Goal: Task Accomplishment & Management: Manage account settings

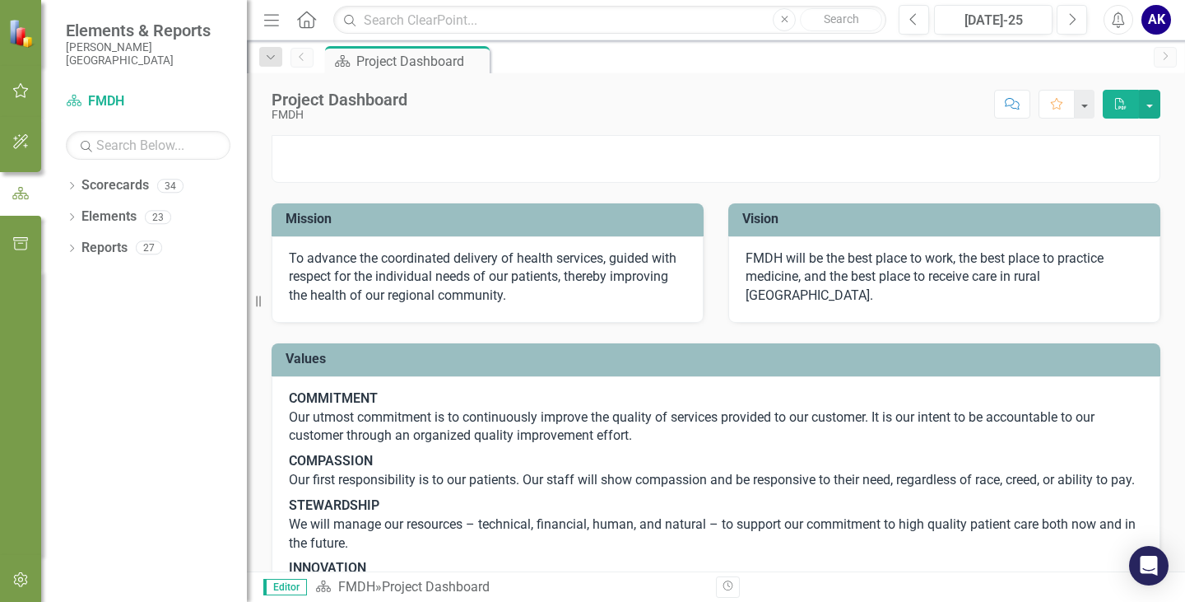
drag, startPoint x: 277, startPoint y: 30, endPoint x: 273, endPoint y: 21, distance: 9.9
click at [277, 30] on button "Menu" at bounding box center [271, 20] width 21 height 28
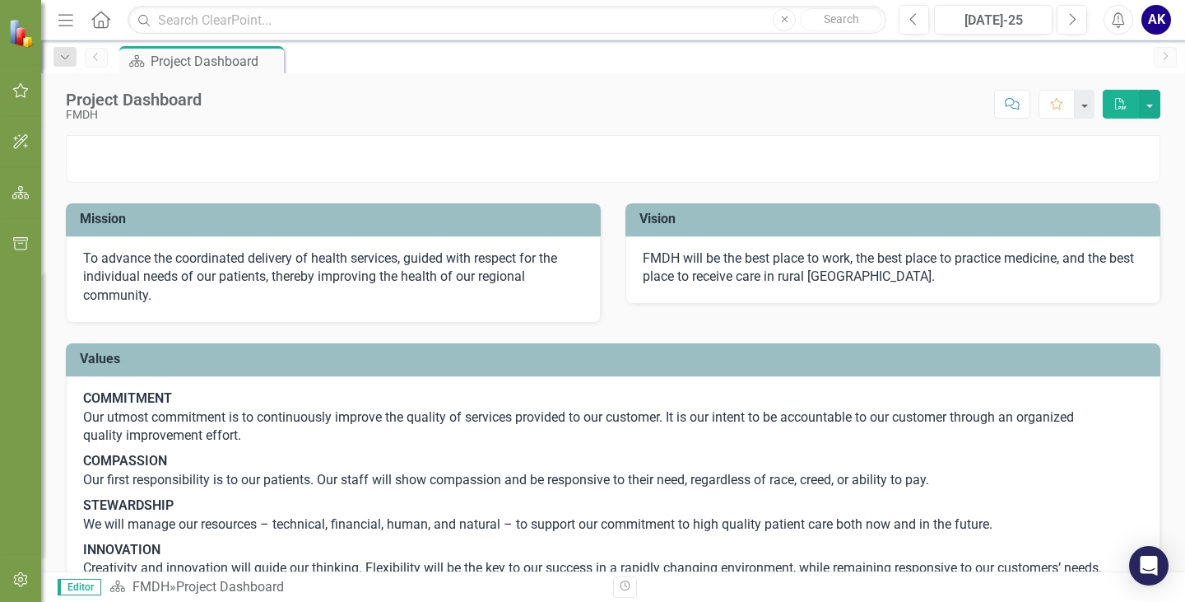
click at [64, 24] on icon "Menu" at bounding box center [65, 19] width 21 height 17
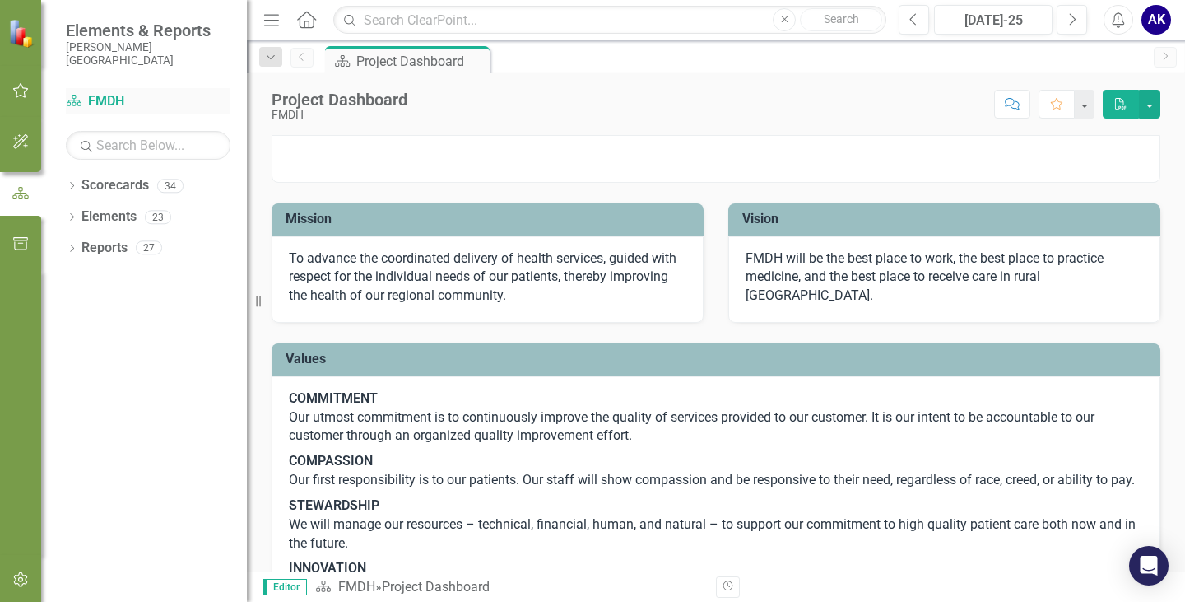
click at [105, 95] on link "Scorecard FMDH" at bounding box center [148, 101] width 165 height 19
click at [73, 189] on icon "Dropdown" at bounding box center [72, 187] width 12 height 9
click at [19, 92] on icon "button" at bounding box center [20, 90] width 17 height 13
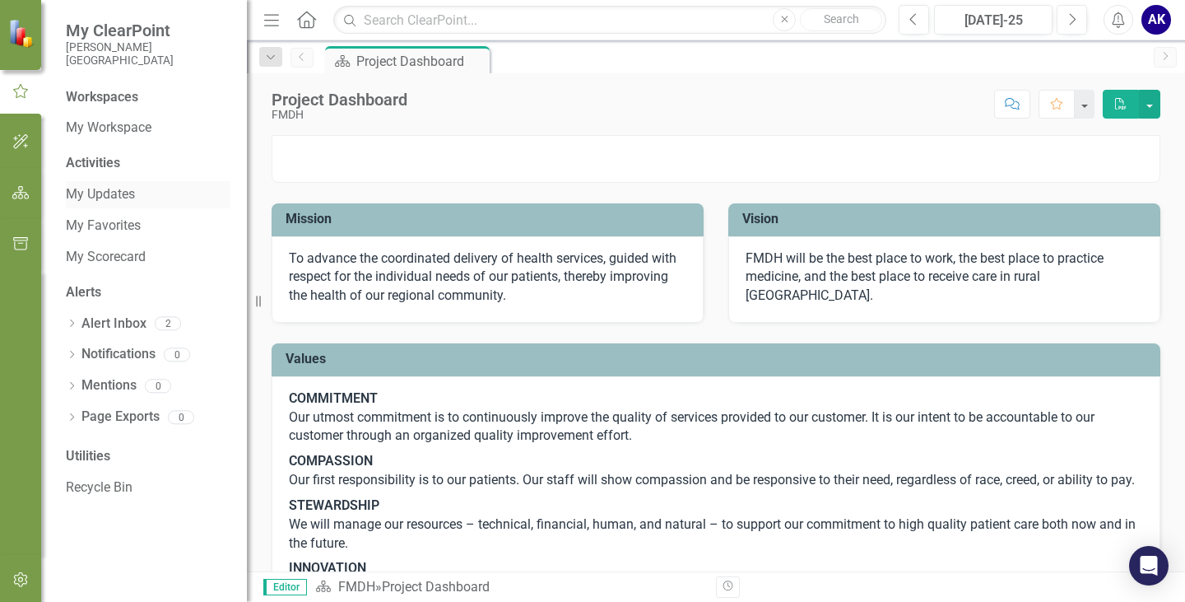
click at [102, 188] on link "My Updates" at bounding box center [148, 194] width 165 height 19
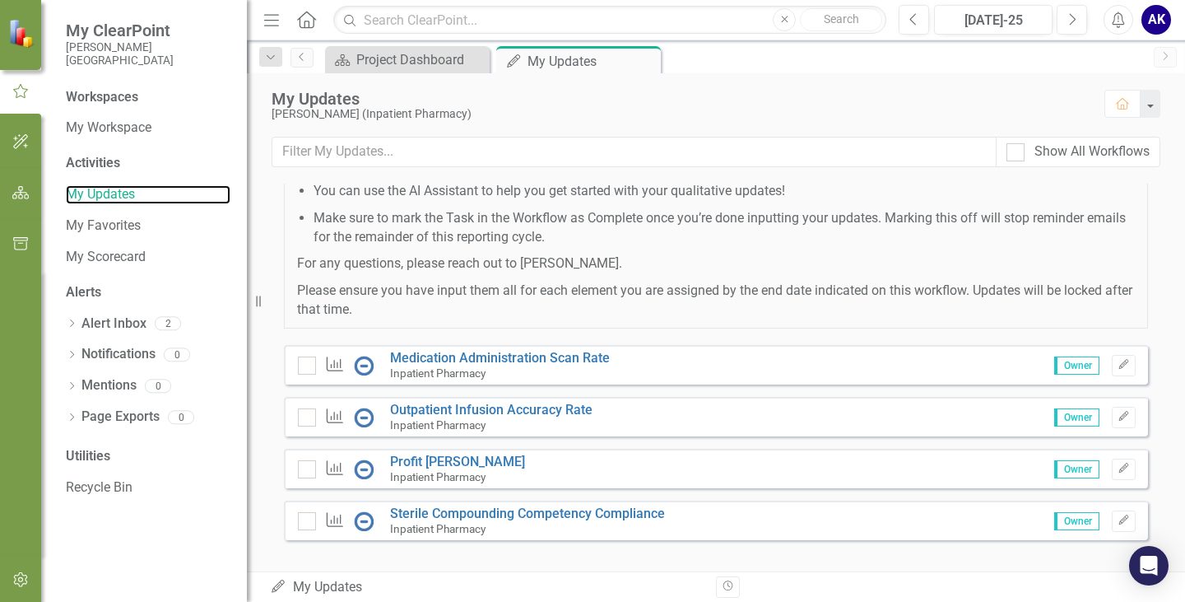
scroll to position [307, 0]
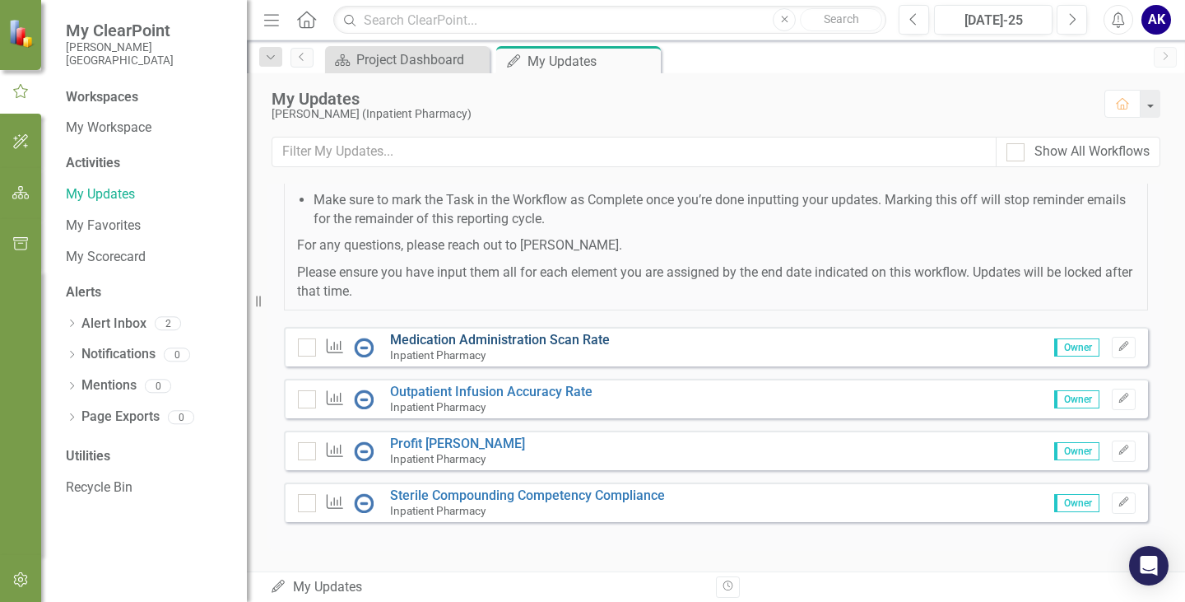
click at [547, 343] on link "Medication Administration Scan Rate" at bounding box center [500, 340] width 220 height 16
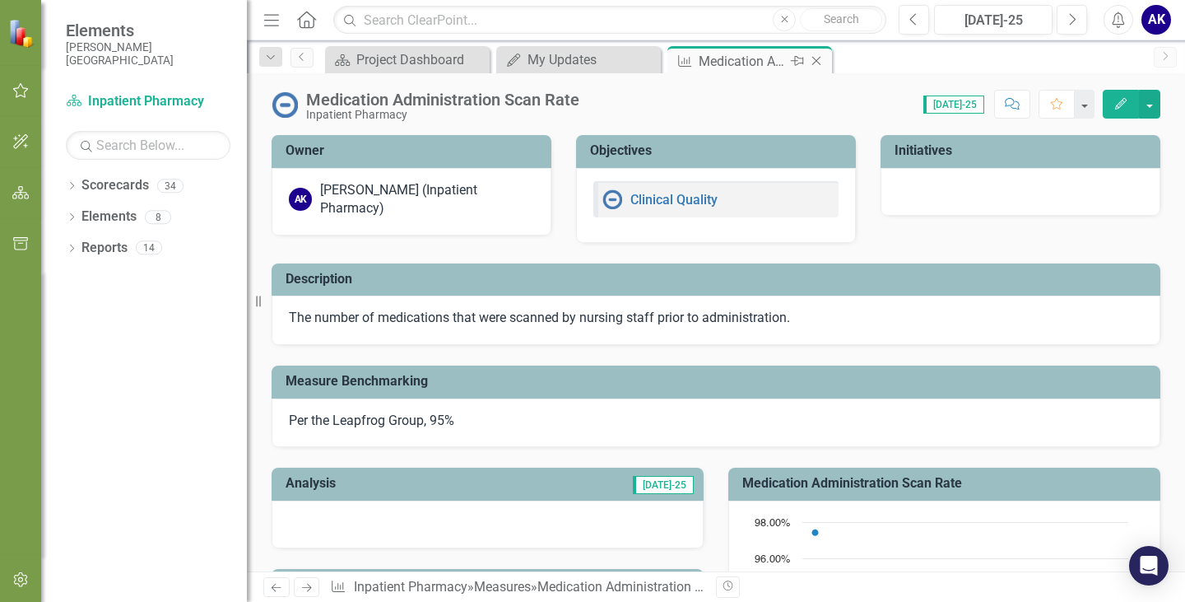
click at [816, 60] on icon "Close" at bounding box center [816, 60] width 16 height 13
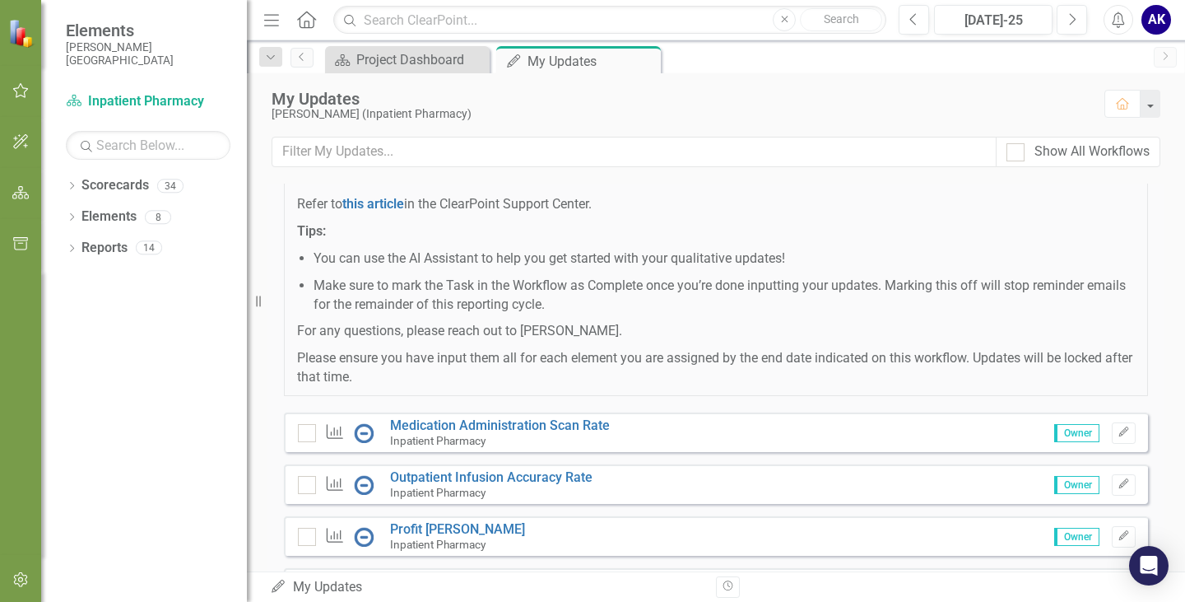
scroll to position [247, 0]
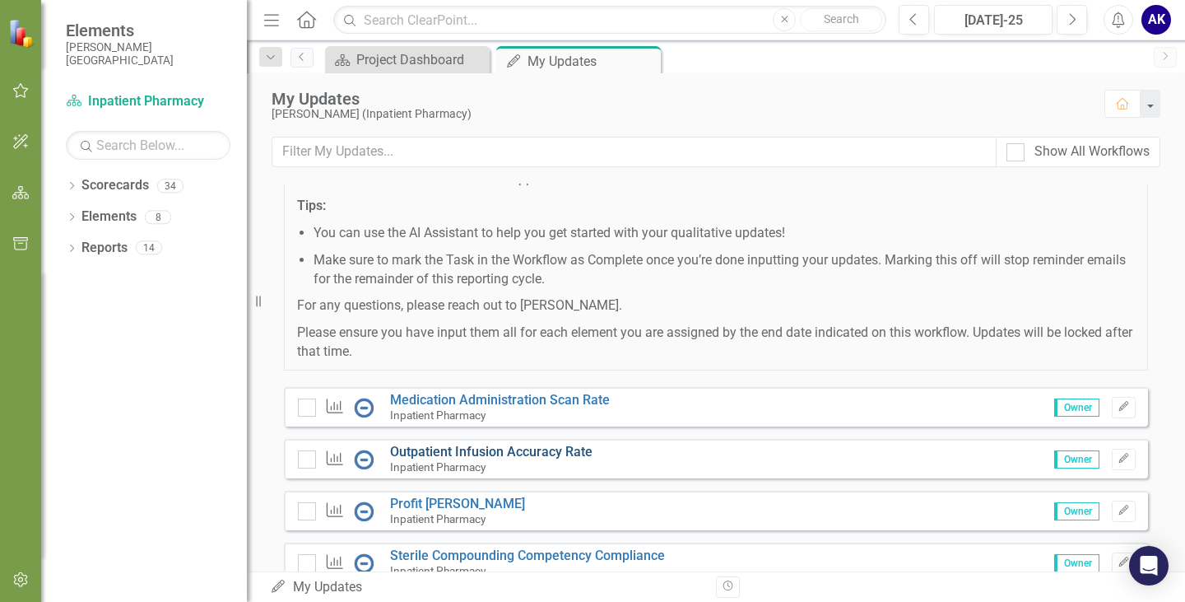
click at [527, 454] on link "Outpatient Infusion Accuracy Rate" at bounding box center [491, 452] width 202 height 16
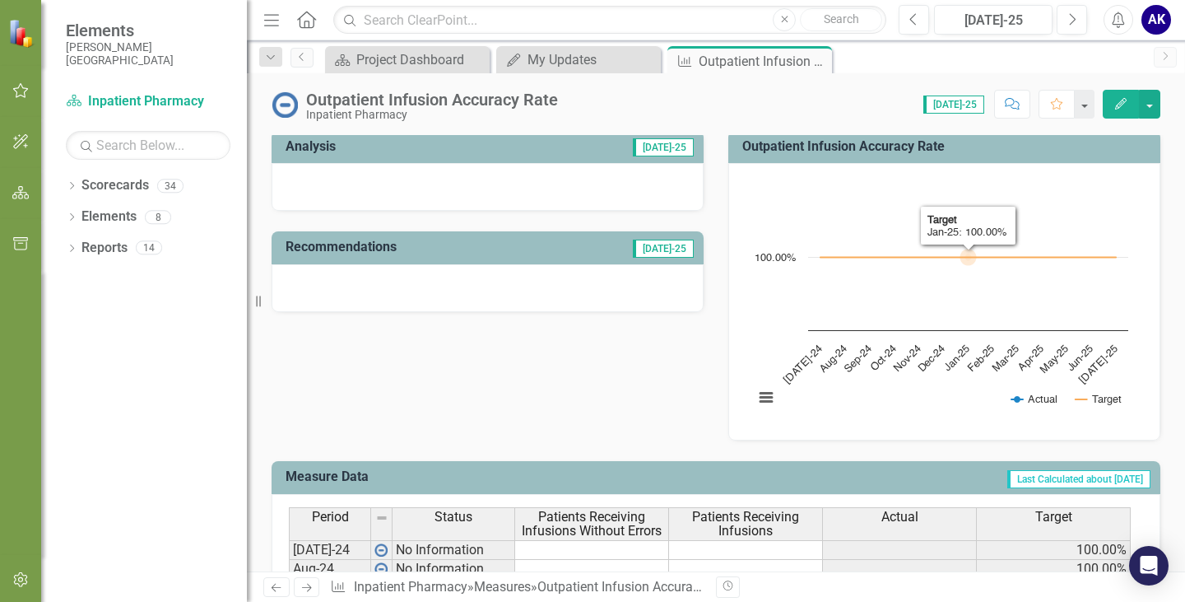
scroll to position [329, 0]
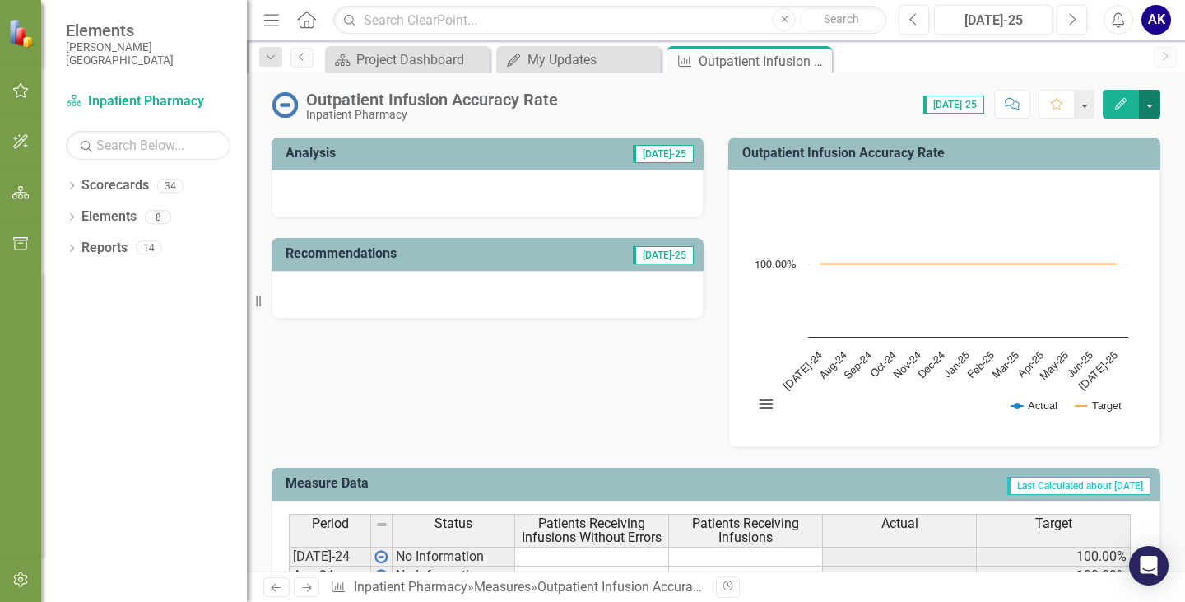
click at [1151, 105] on button "button" at bounding box center [1149, 104] width 21 height 29
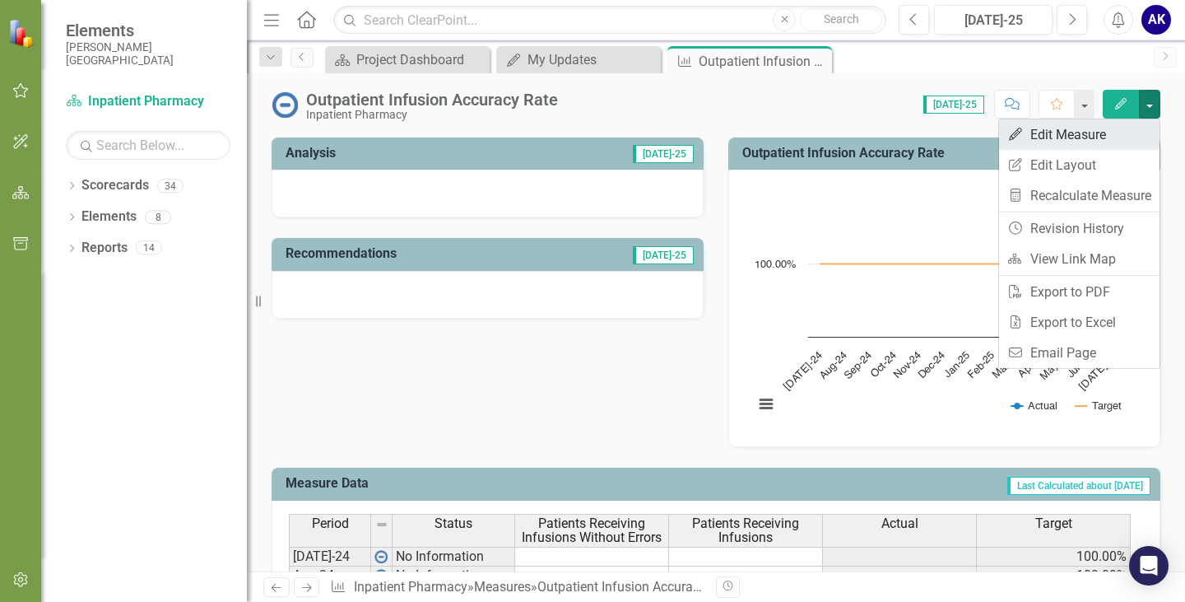
click at [1068, 141] on link "Edit Edit Measure" at bounding box center [1079, 134] width 160 height 30
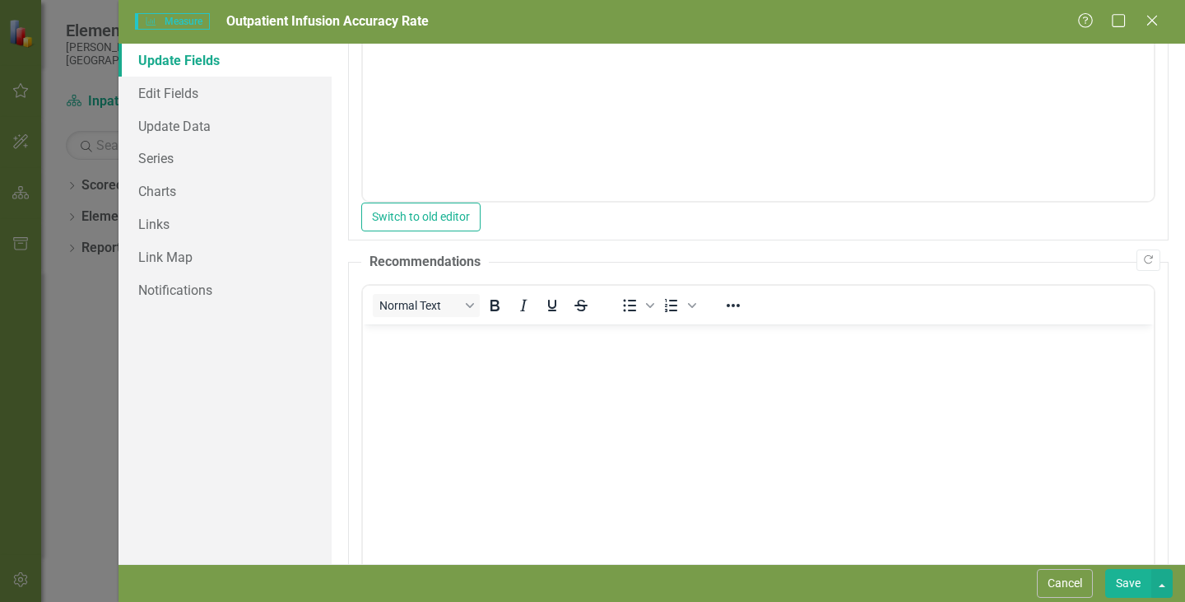
scroll to position [126, 0]
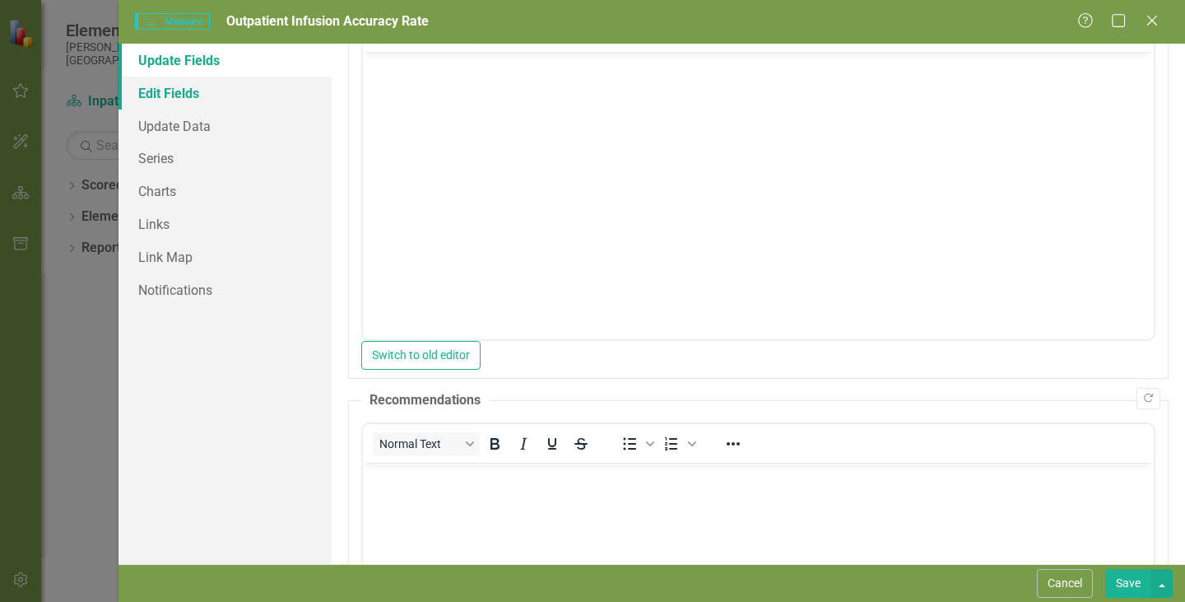
click at [179, 101] on link "Edit Fields" at bounding box center [225, 93] width 213 height 33
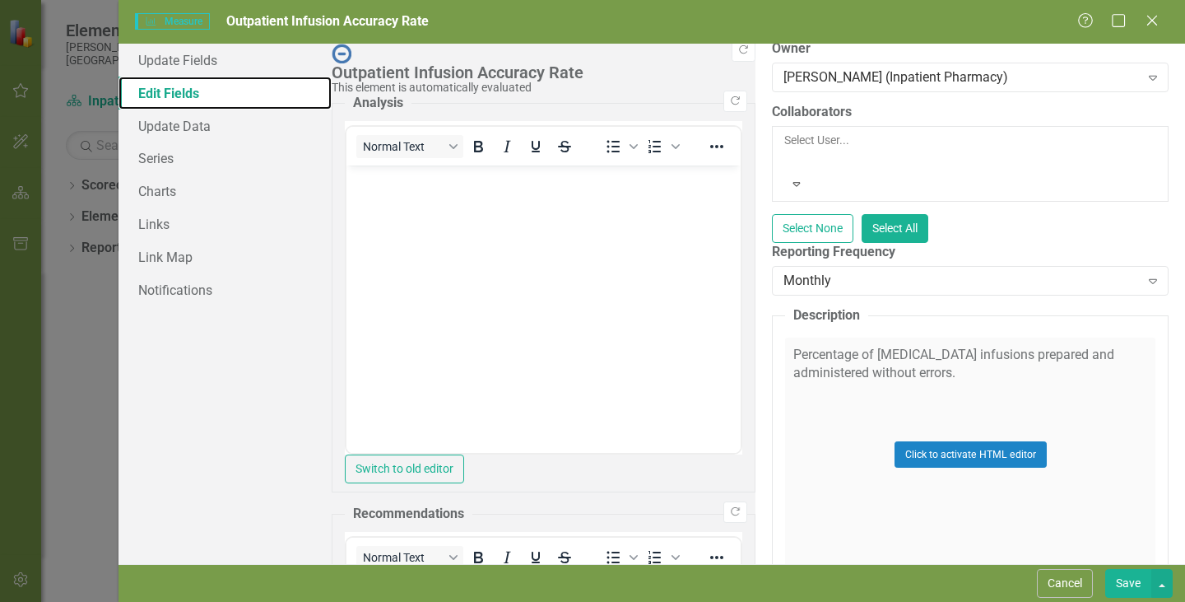
scroll to position [258, 0]
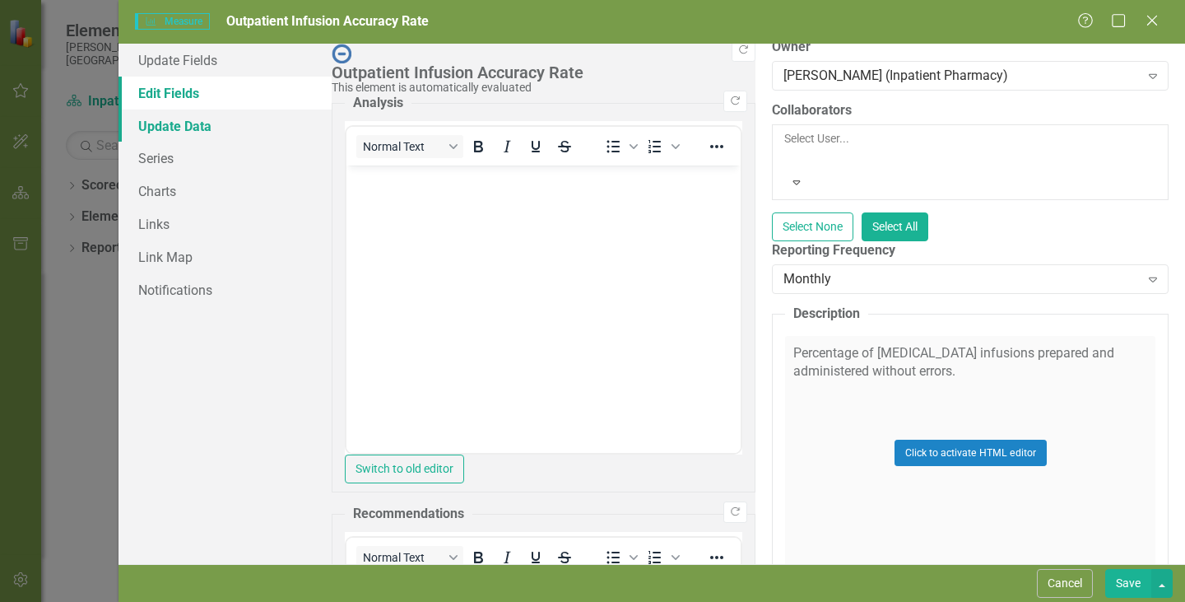
click at [195, 128] on link "Update Data" at bounding box center [225, 125] width 213 height 33
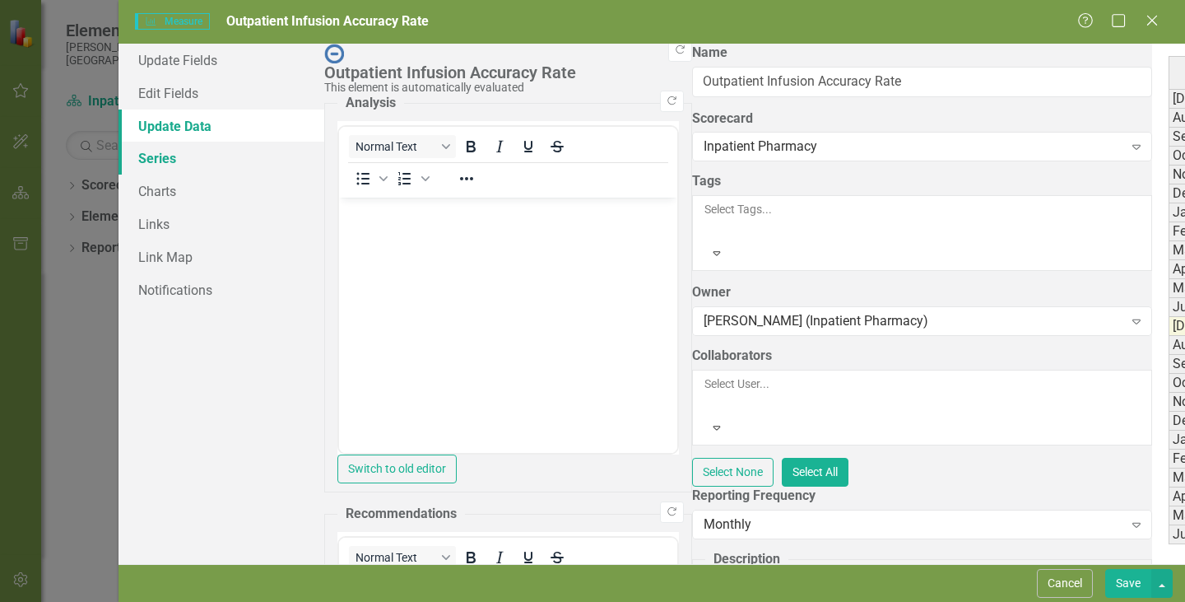
click at [158, 161] on link "Series" at bounding box center [222, 158] width 206 height 33
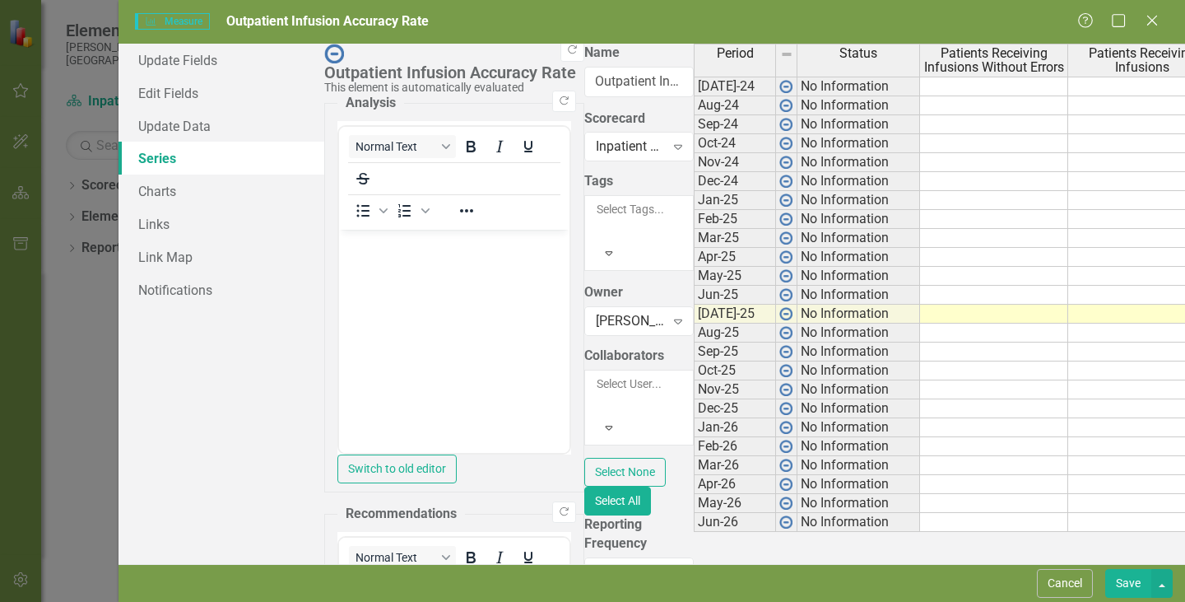
checkbox input "false"
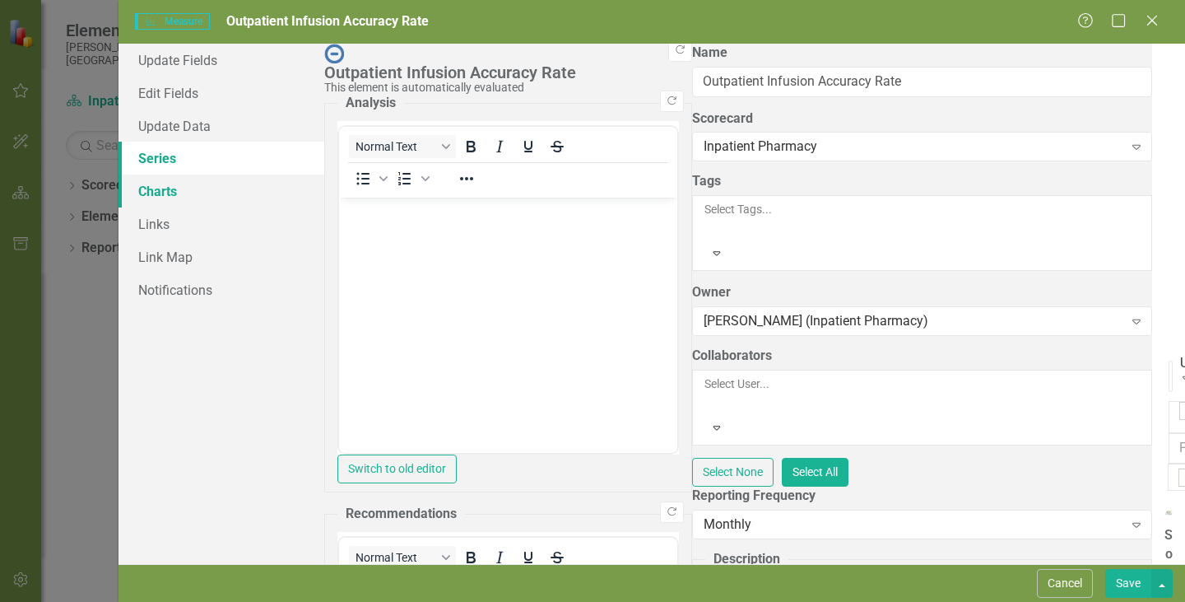
click at [162, 188] on link "Charts" at bounding box center [222, 190] width 206 height 33
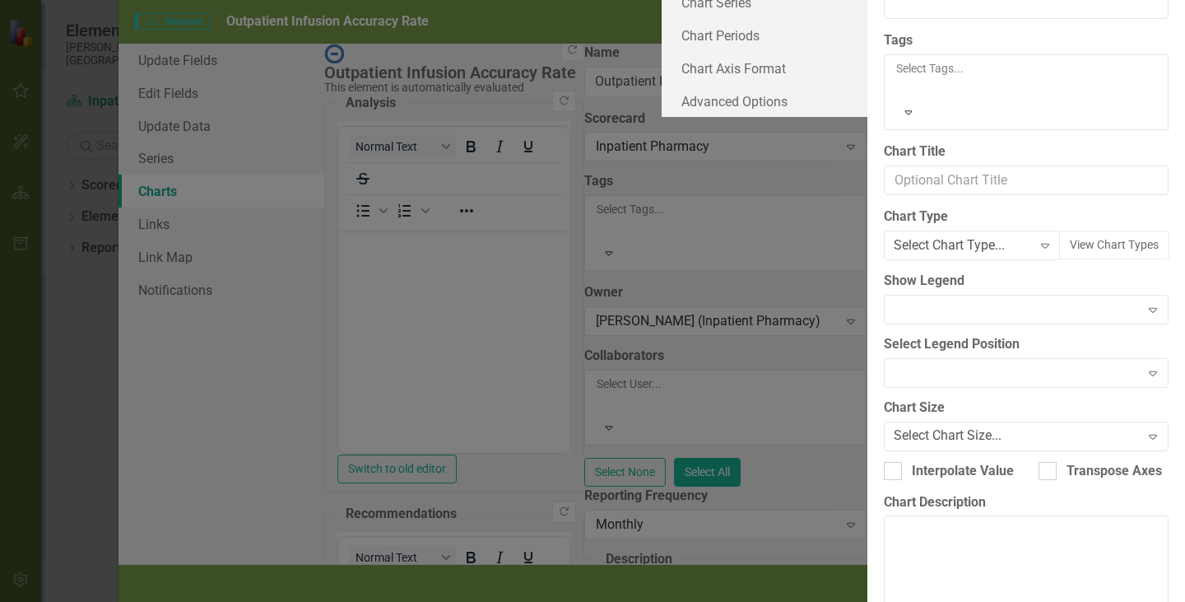
type input "Outpatient Infusion Accuracy Rate"
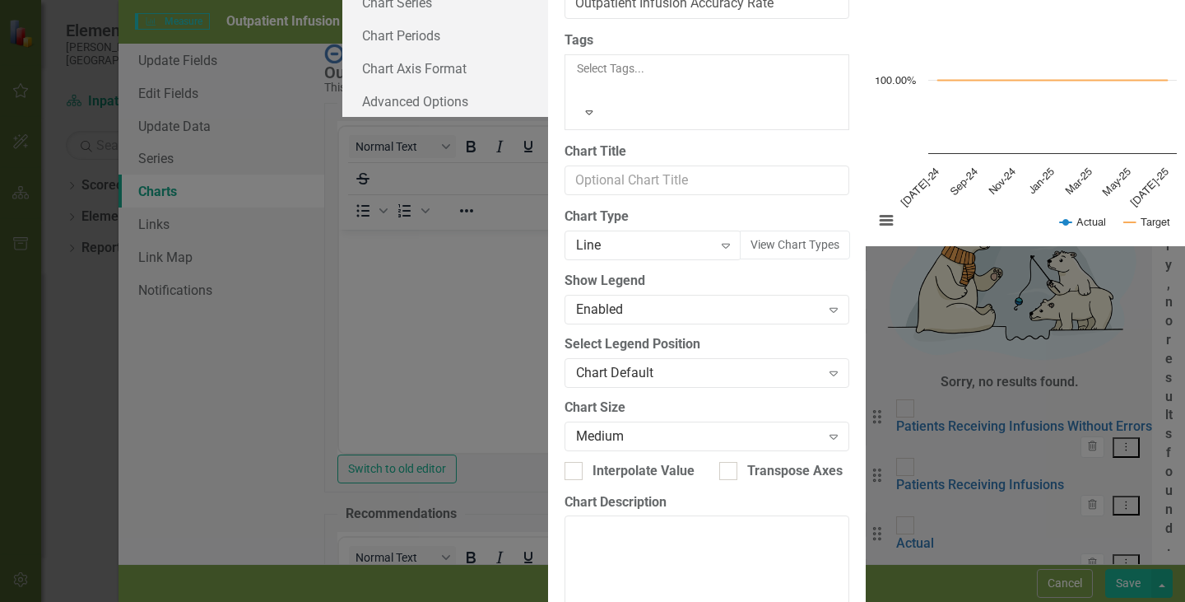
scroll to position [0, 0]
click at [342, 19] on link "Chart Series" at bounding box center [445, 2] width 206 height 33
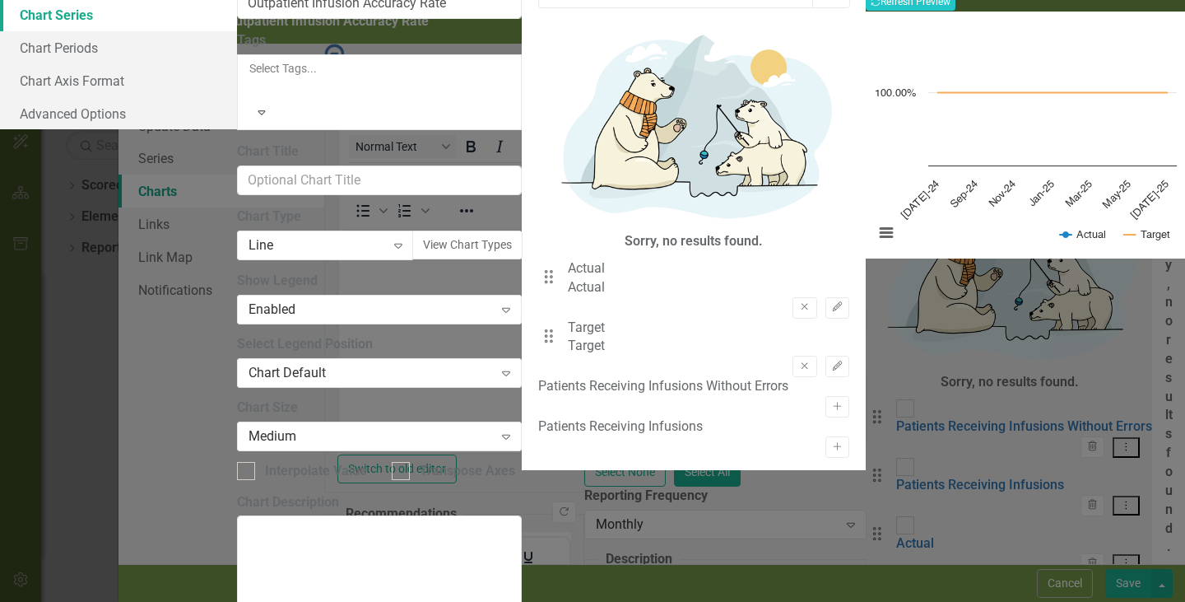
click at [597, 377] on div "Patients Receiving Infusions Without Errors" at bounding box center [663, 386] width 250 height 19
click at [831, 402] on icon "Activate" at bounding box center [837, 407] width 12 height 10
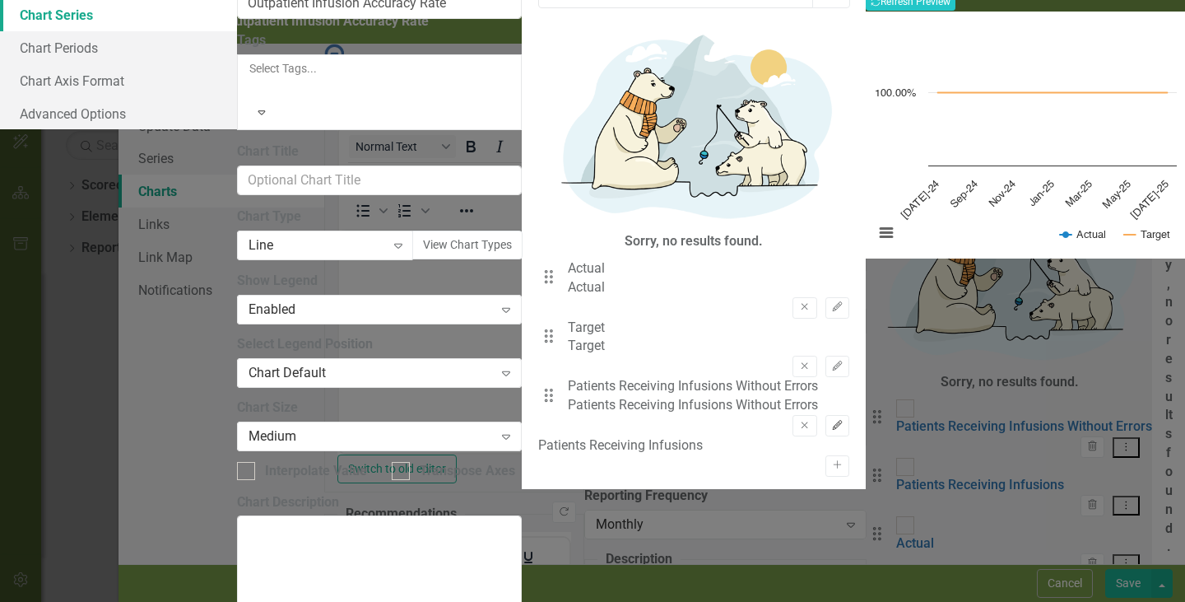
click at [831, 421] on icon "Edit" at bounding box center [837, 426] width 12 height 10
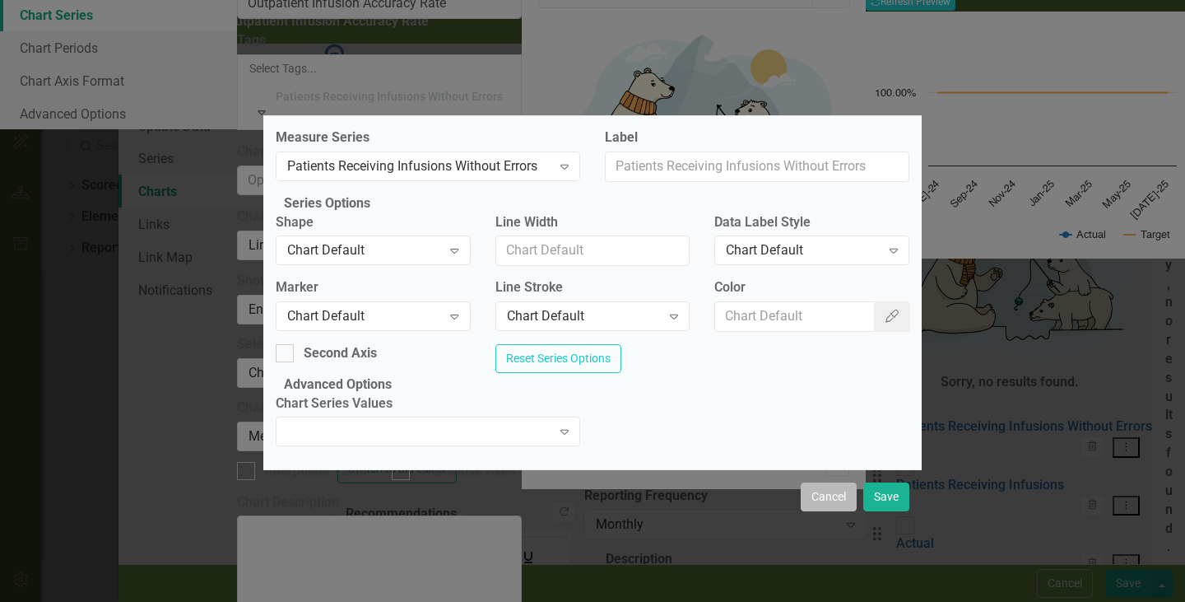
click at [826, 511] on button "Cancel" at bounding box center [829, 496] width 56 height 29
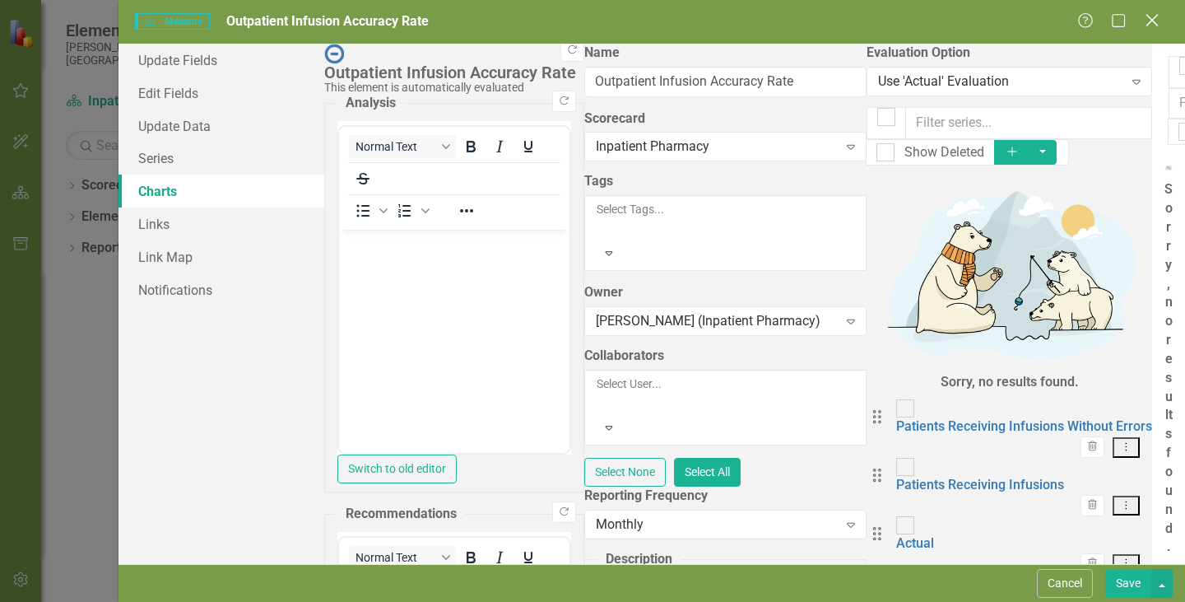
click at [1149, 18] on icon "Close" at bounding box center [1152, 20] width 21 height 16
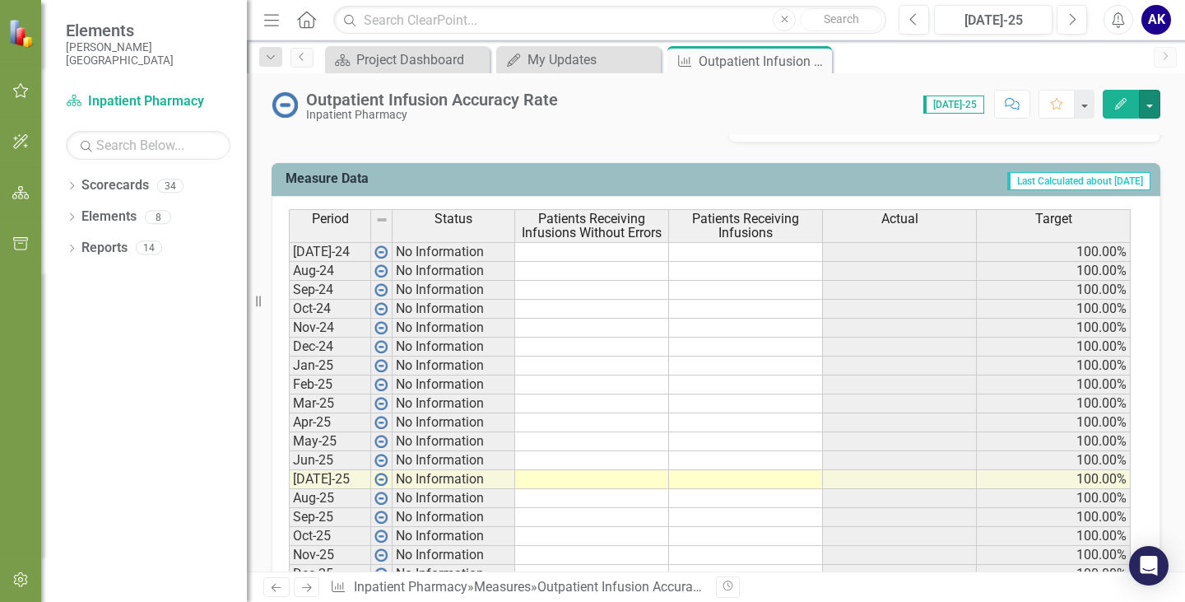
scroll to position [554, 0]
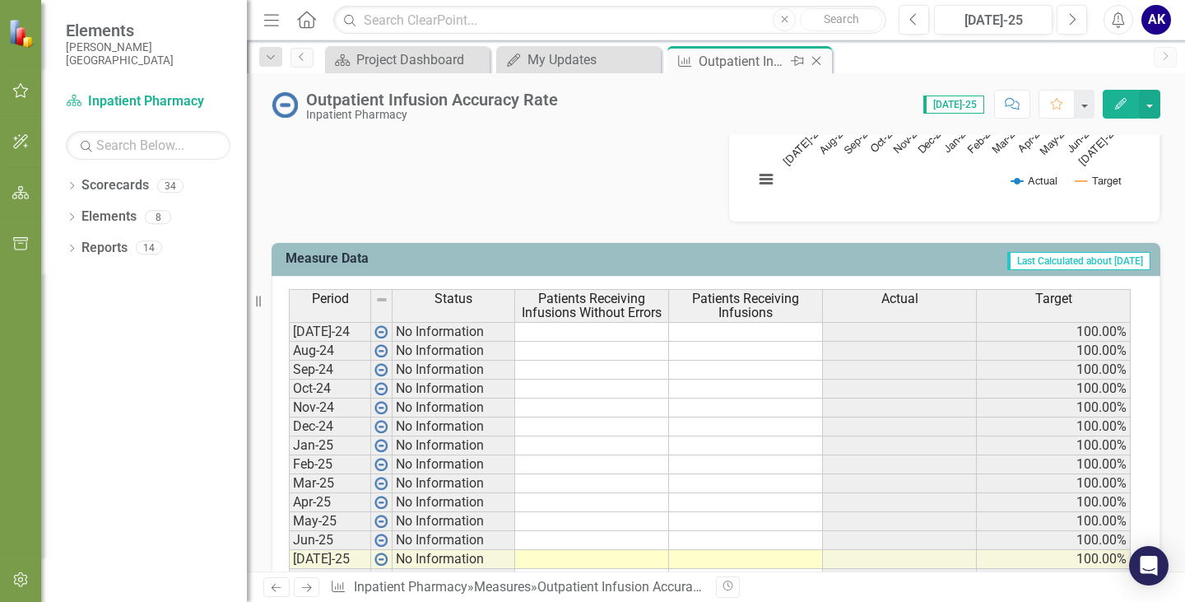
click at [821, 59] on icon "Close" at bounding box center [816, 60] width 16 height 13
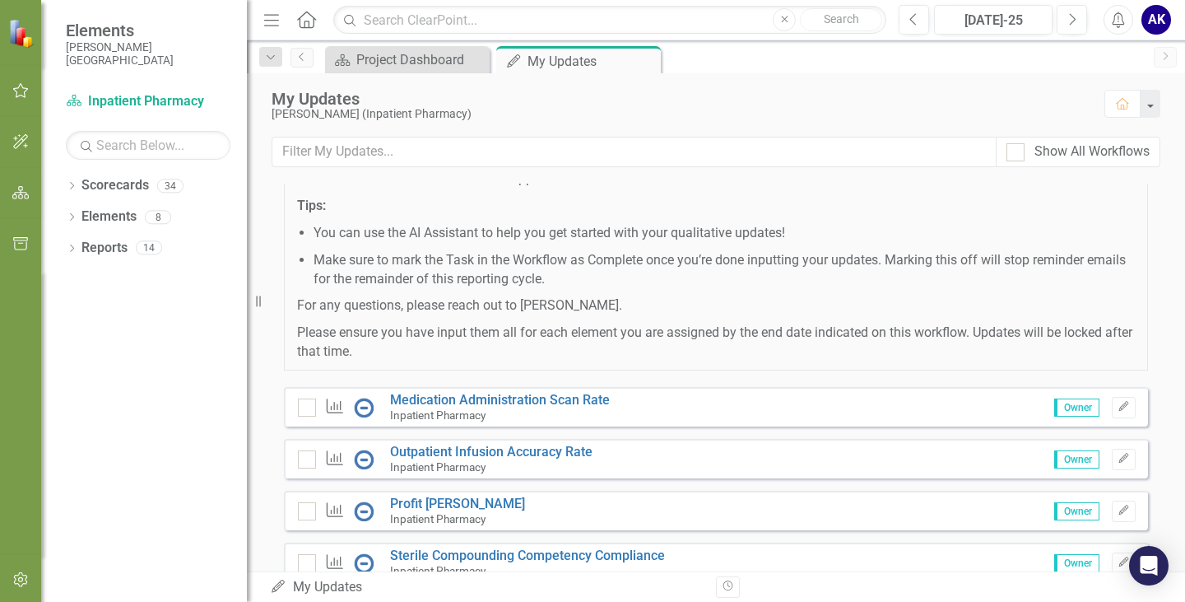
scroll to position [307, 0]
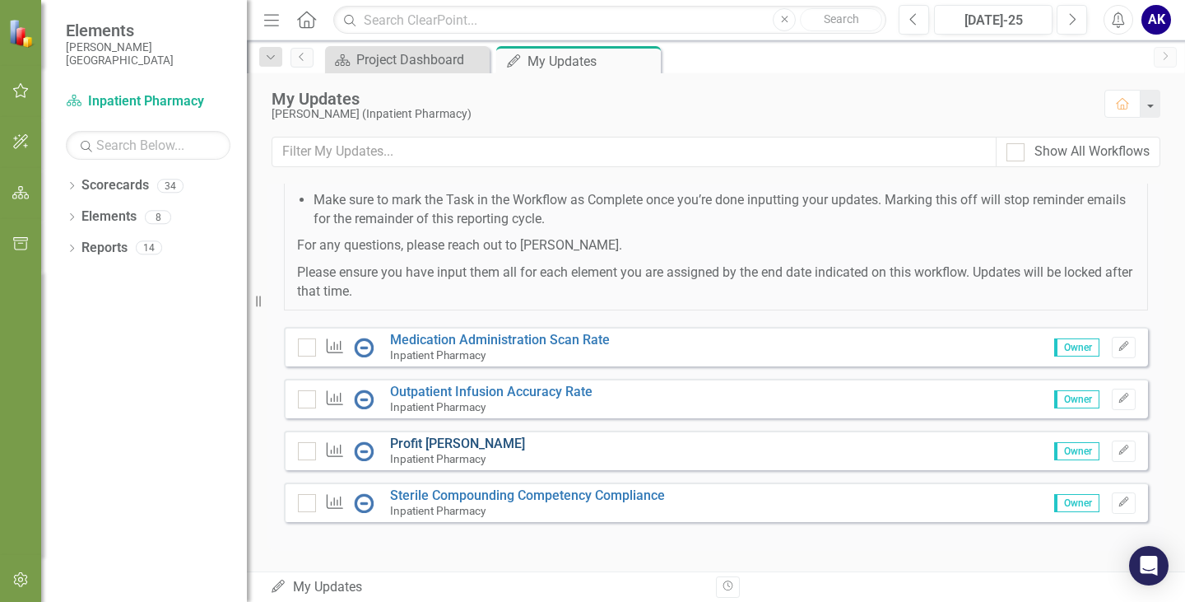
click at [435, 445] on link "Profit [PERSON_NAME]" at bounding box center [457, 443] width 135 height 16
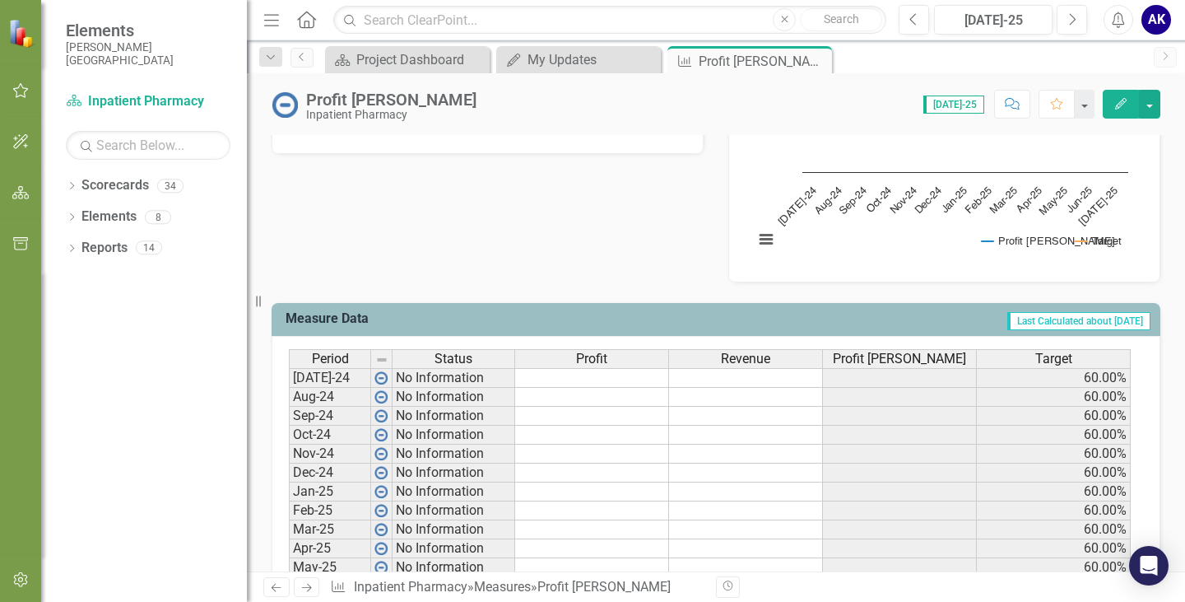
scroll to position [412, 0]
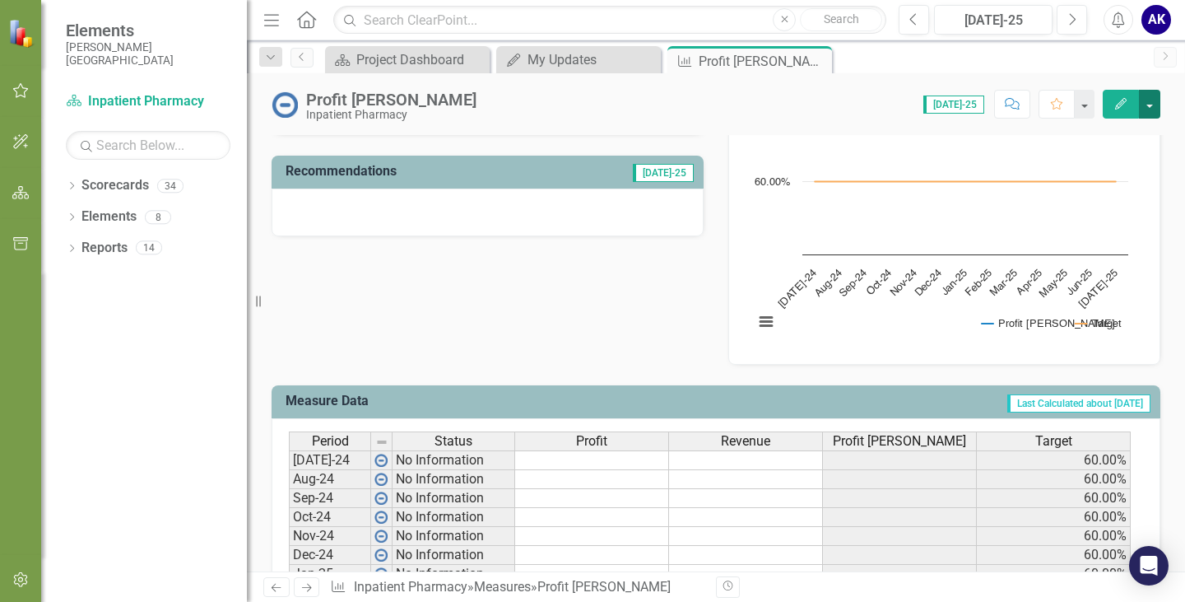
click at [1151, 107] on button "button" at bounding box center [1149, 104] width 21 height 29
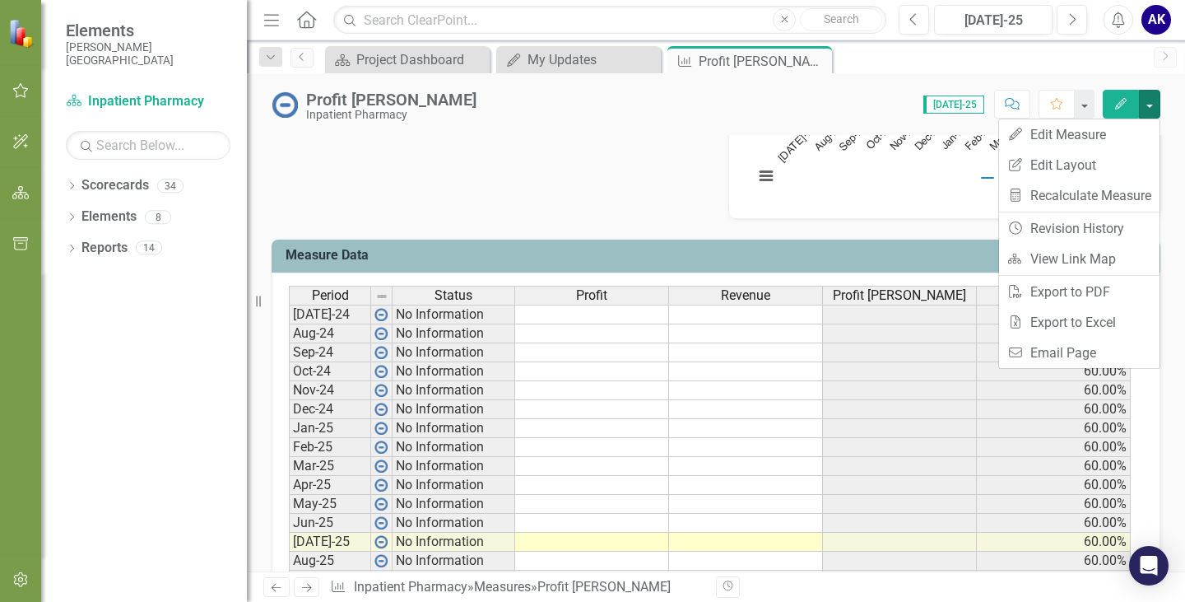
scroll to position [541, 0]
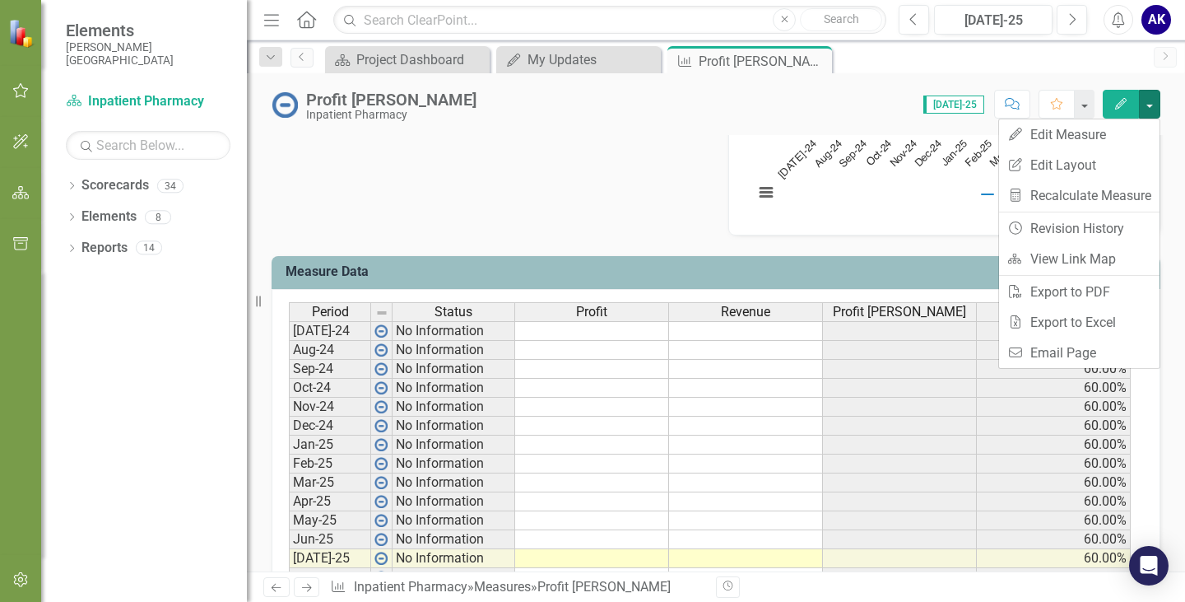
click at [465, 226] on div "Analysis [DATE]-25 Recommendations [DATE]-25 Profit Margin Chart Line chart wit…" at bounding box center [716, 70] width 914 height 331
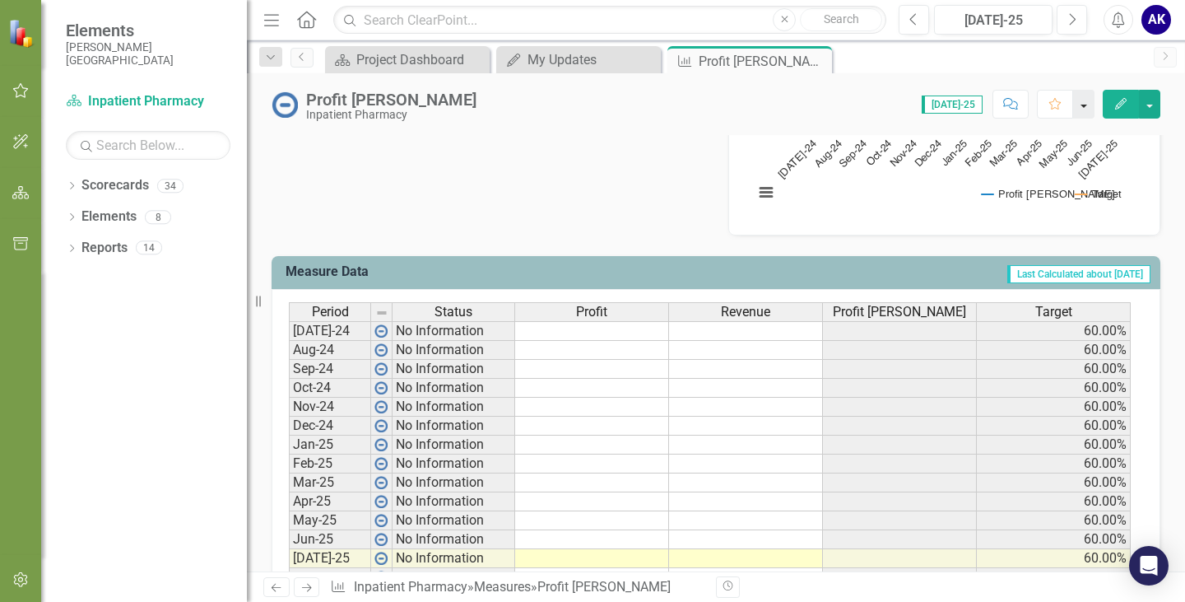
click at [1085, 106] on button "button" at bounding box center [1083, 104] width 21 height 29
click at [1124, 105] on icon "Edit" at bounding box center [1121, 104] width 15 height 12
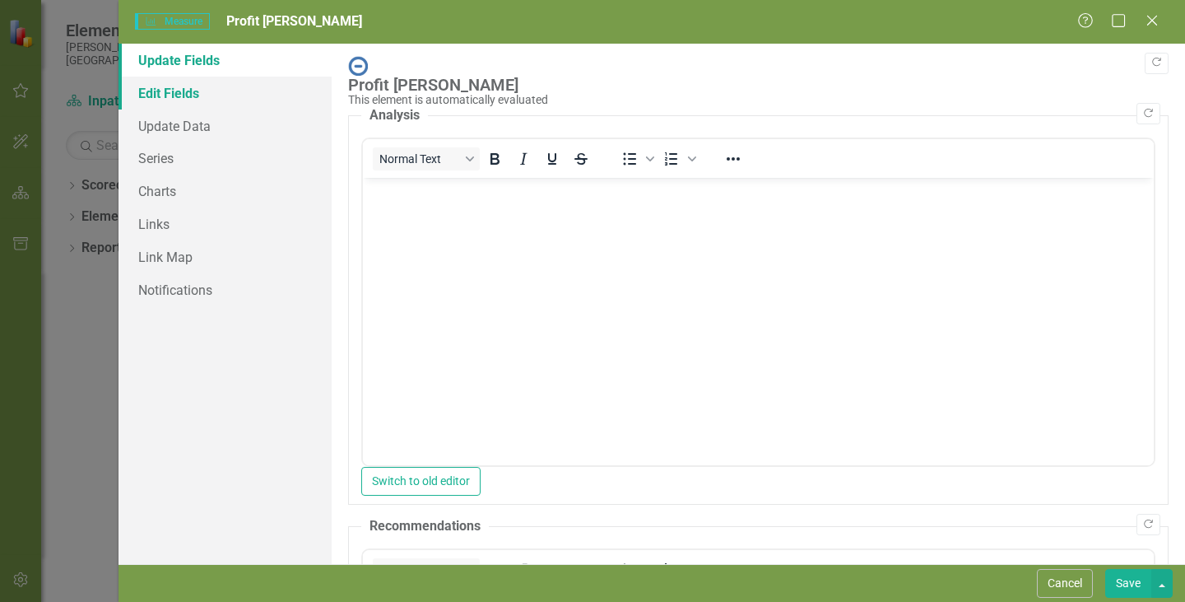
scroll to position [0, 0]
click at [197, 124] on link "Update Data" at bounding box center [225, 125] width 213 height 33
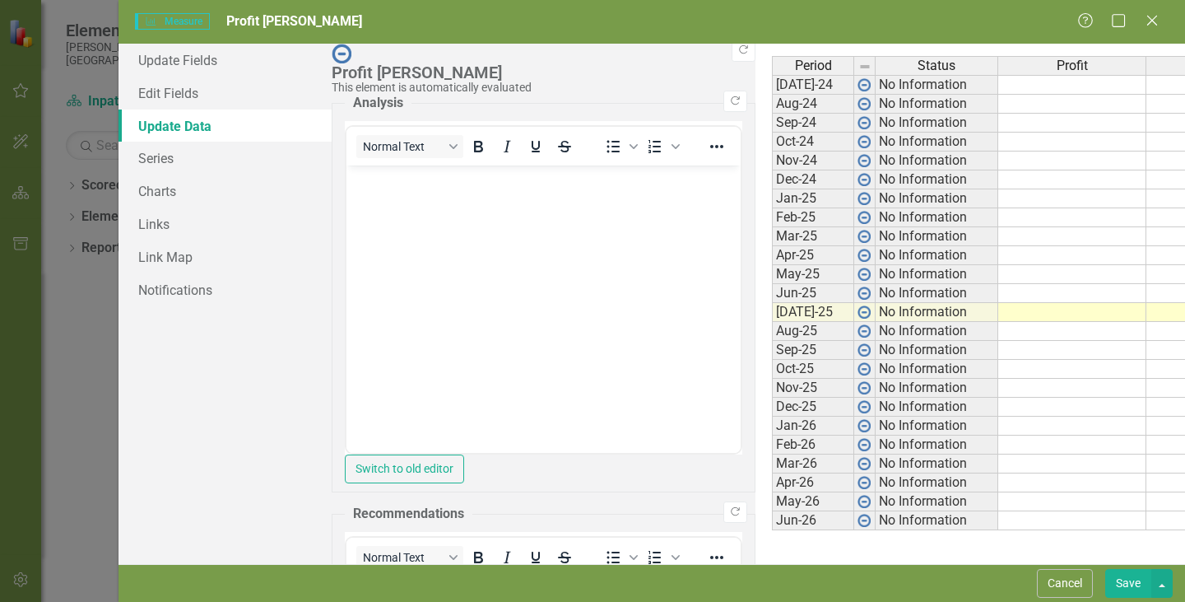
click at [998, 92] on td at bounding box center [1072, 85] width 148 height 20
click at [998, 90] on td at bounding box center [1072, 85] width 148 height 20
type textarea "1419615.00"
type textarea "2224696.00"
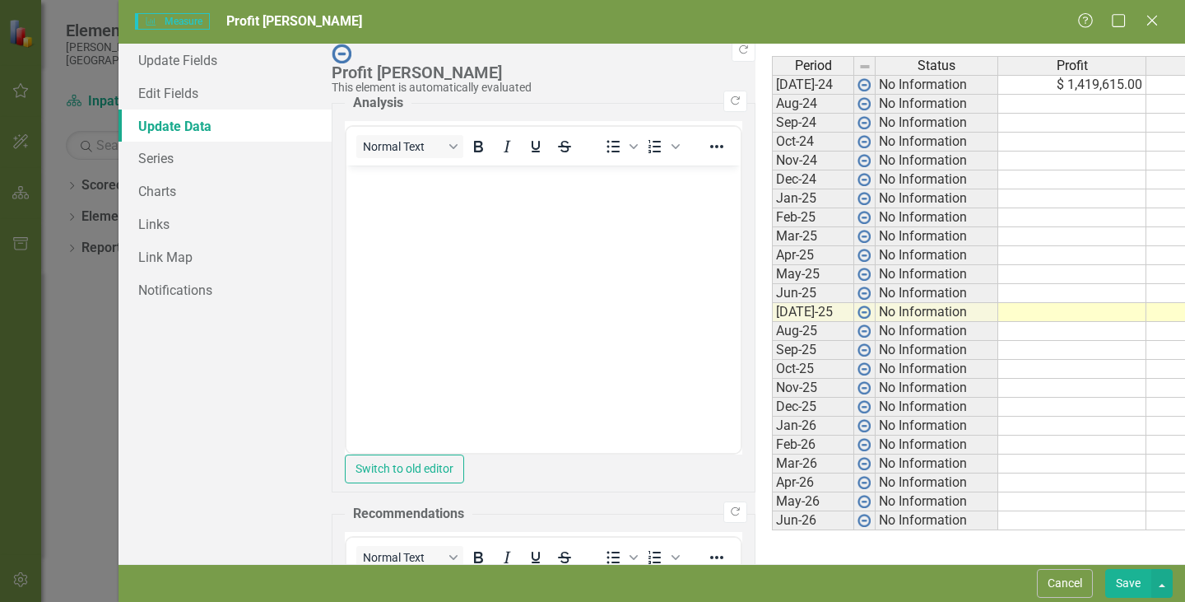
click at [1150, 21] on icon "Close" at bounding box center [1152, 20] width 21 height 16
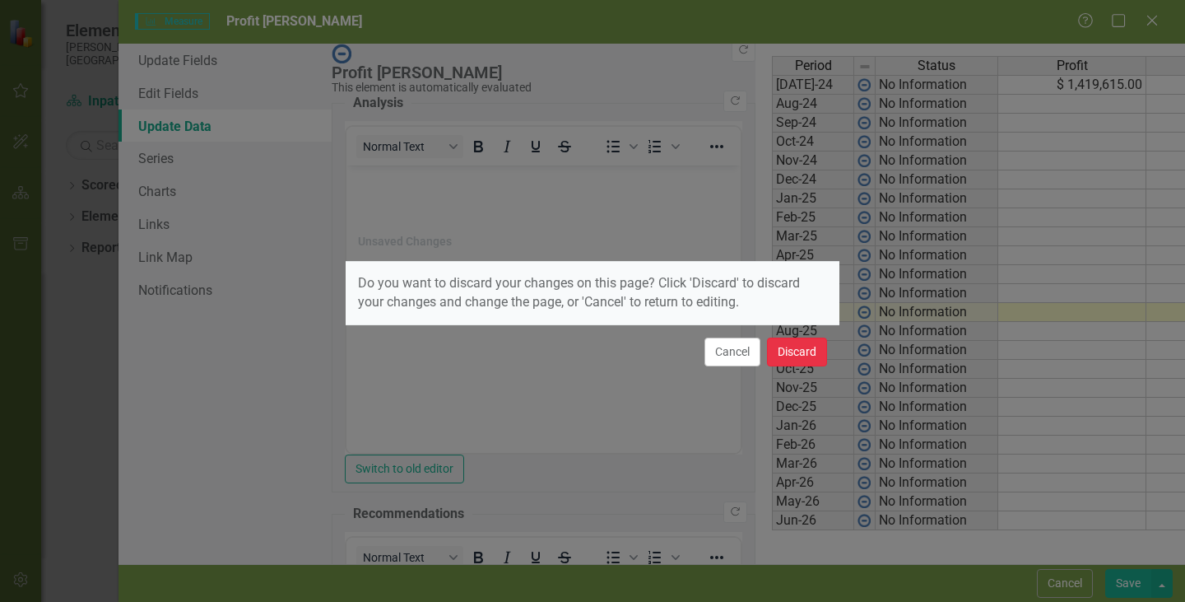
click at [809, 354] on button "Discard" at bounding box center [797, 351] width 60 height 29
